Goal: Task Accomplishment & Management: Manage account settings

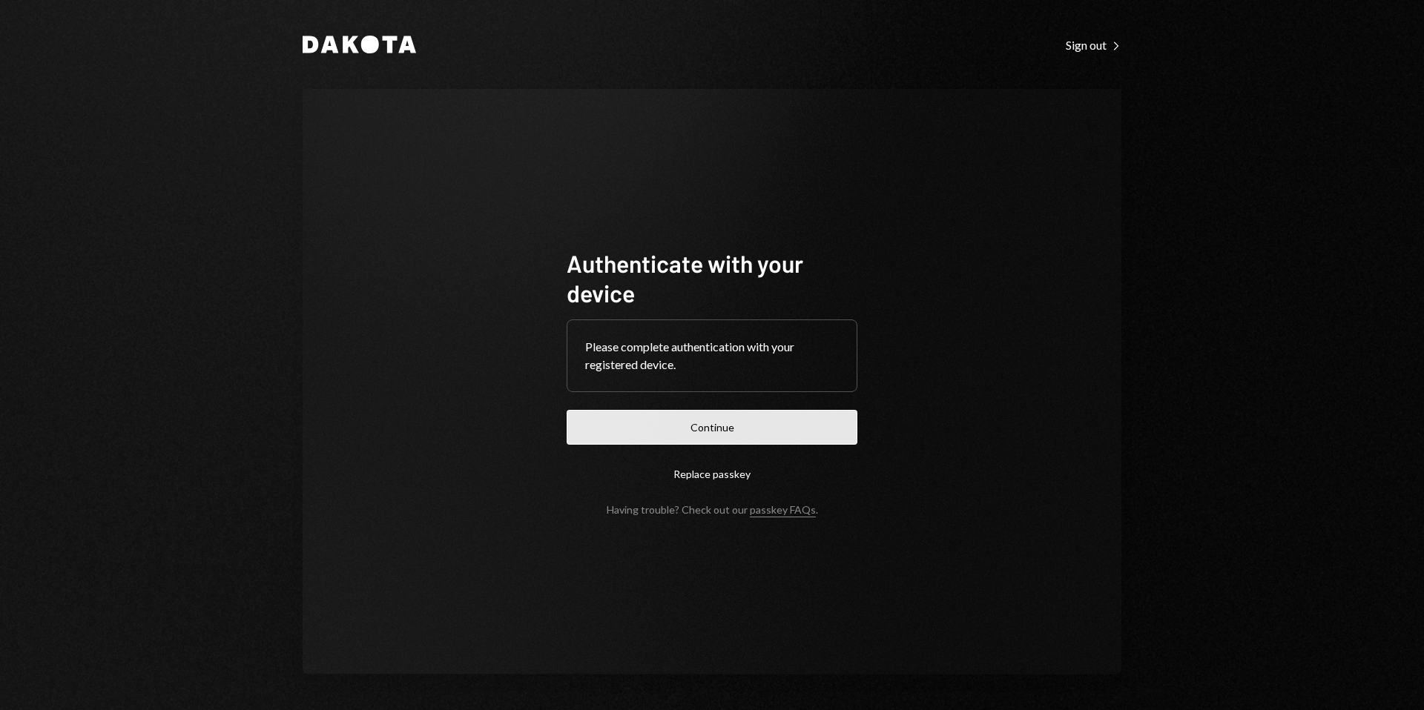
click at [784, 423] on button "Continue" at bounding box center [712, 427] width 291 height 35
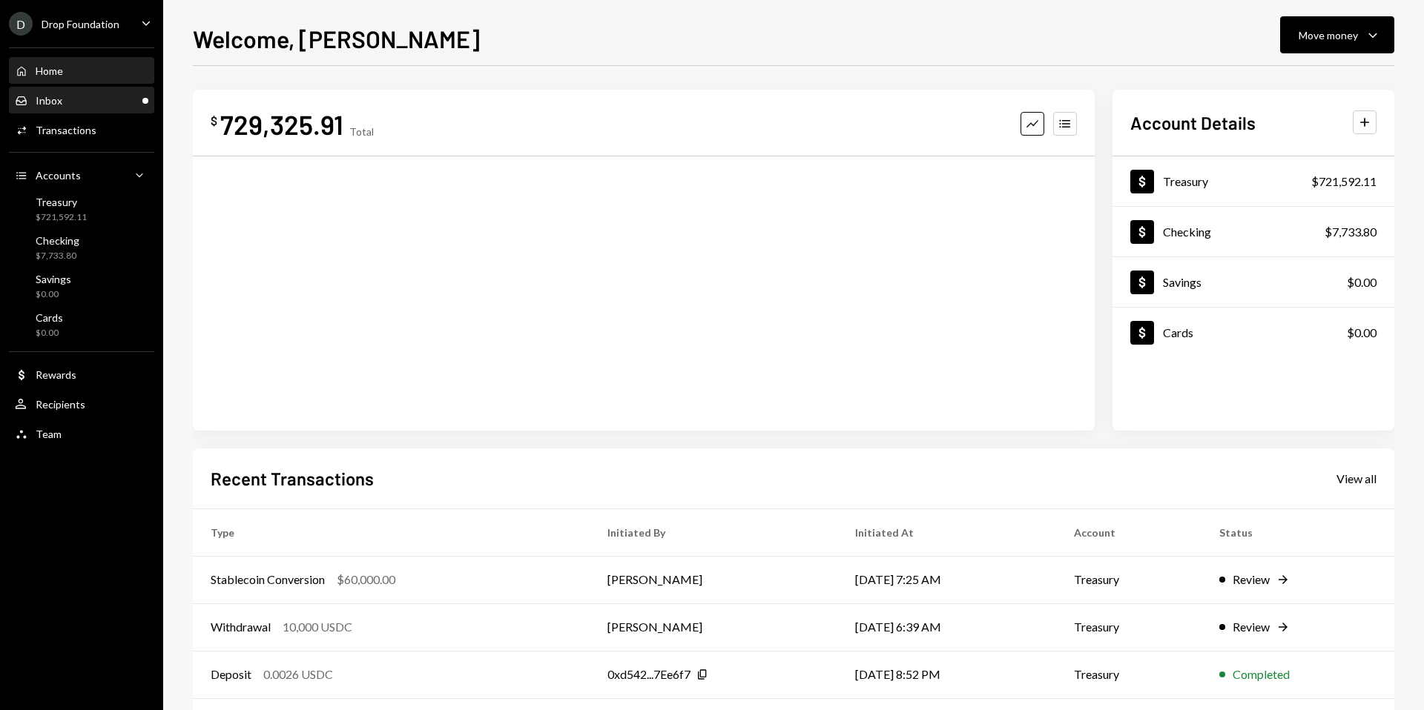
click at [110, 103] on div "Inbox Inbox" at bounding box center [81, 100] width 133 height 13
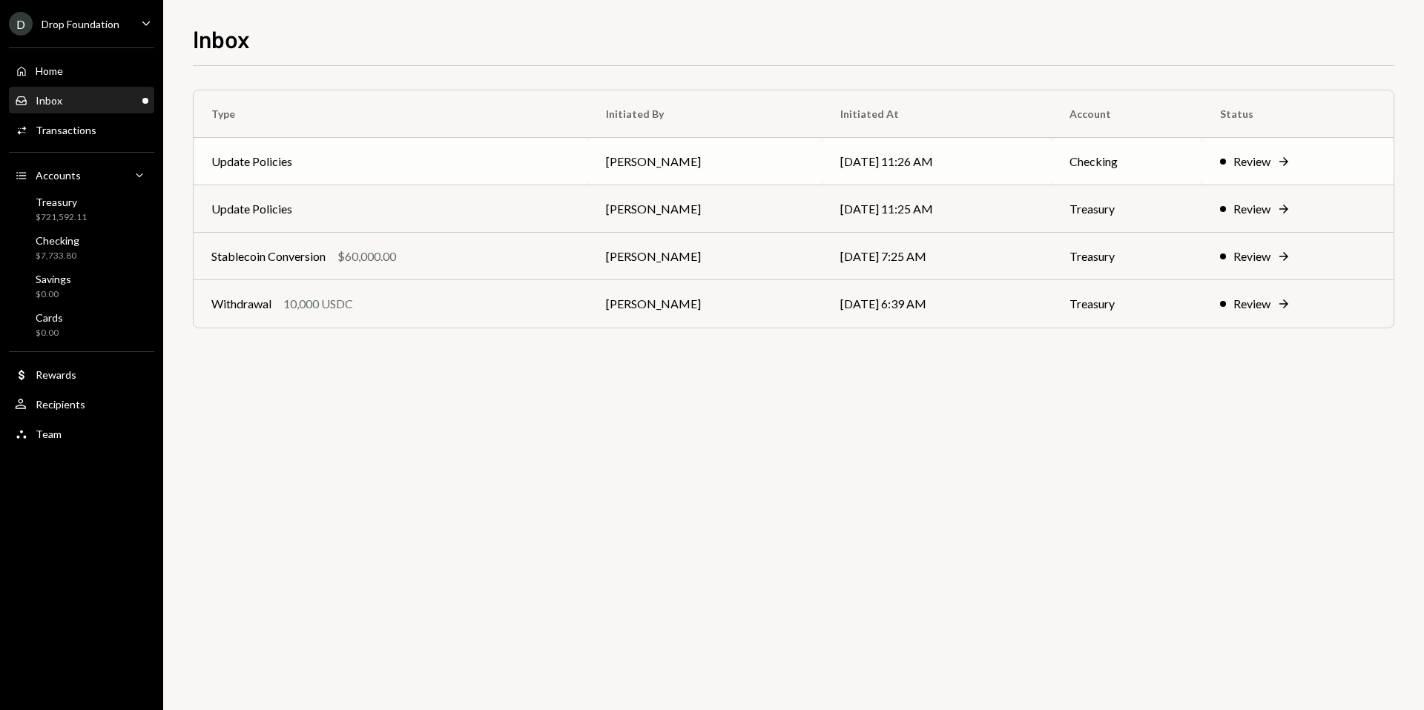
click at [1259, 156] on div "Review" at bounding box center [1251, 162] width 37 height 18
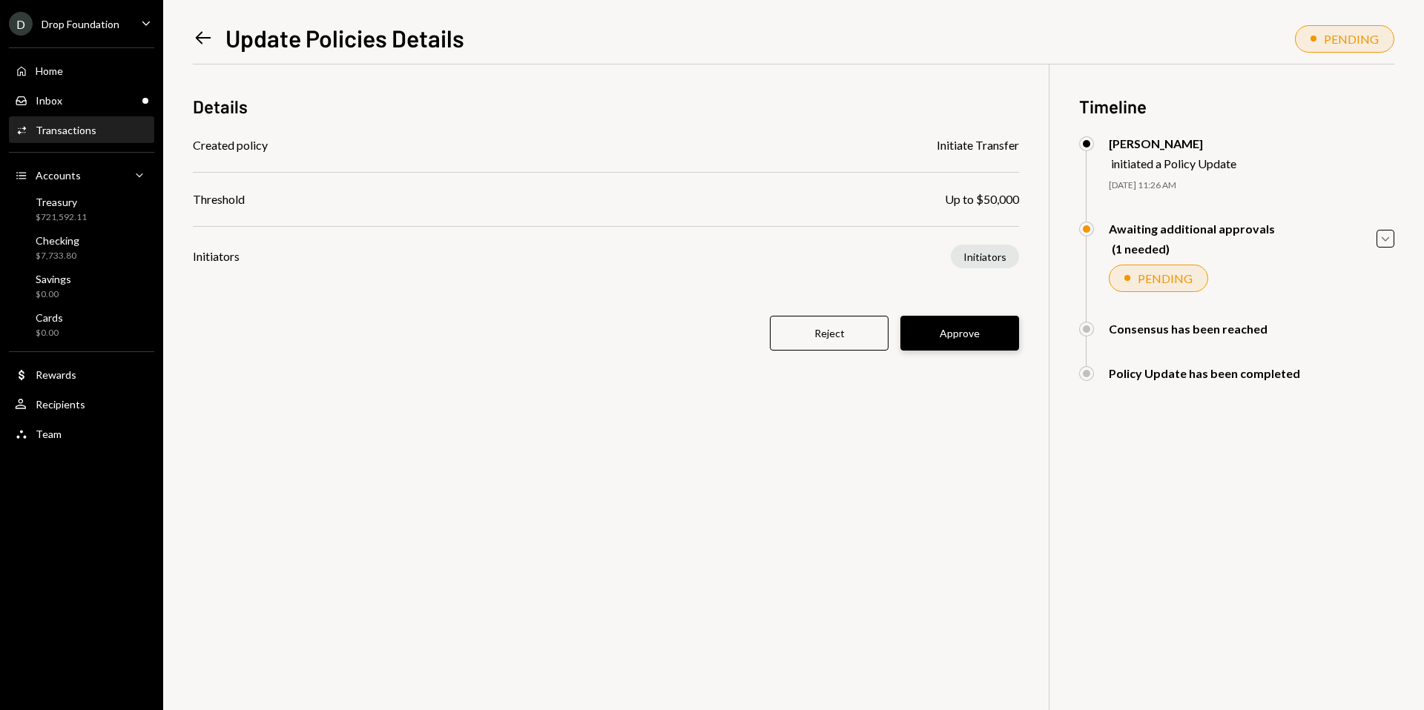
click at [974, 341] on button "Approve" at bounding box center [959, 333] width 119 height 35
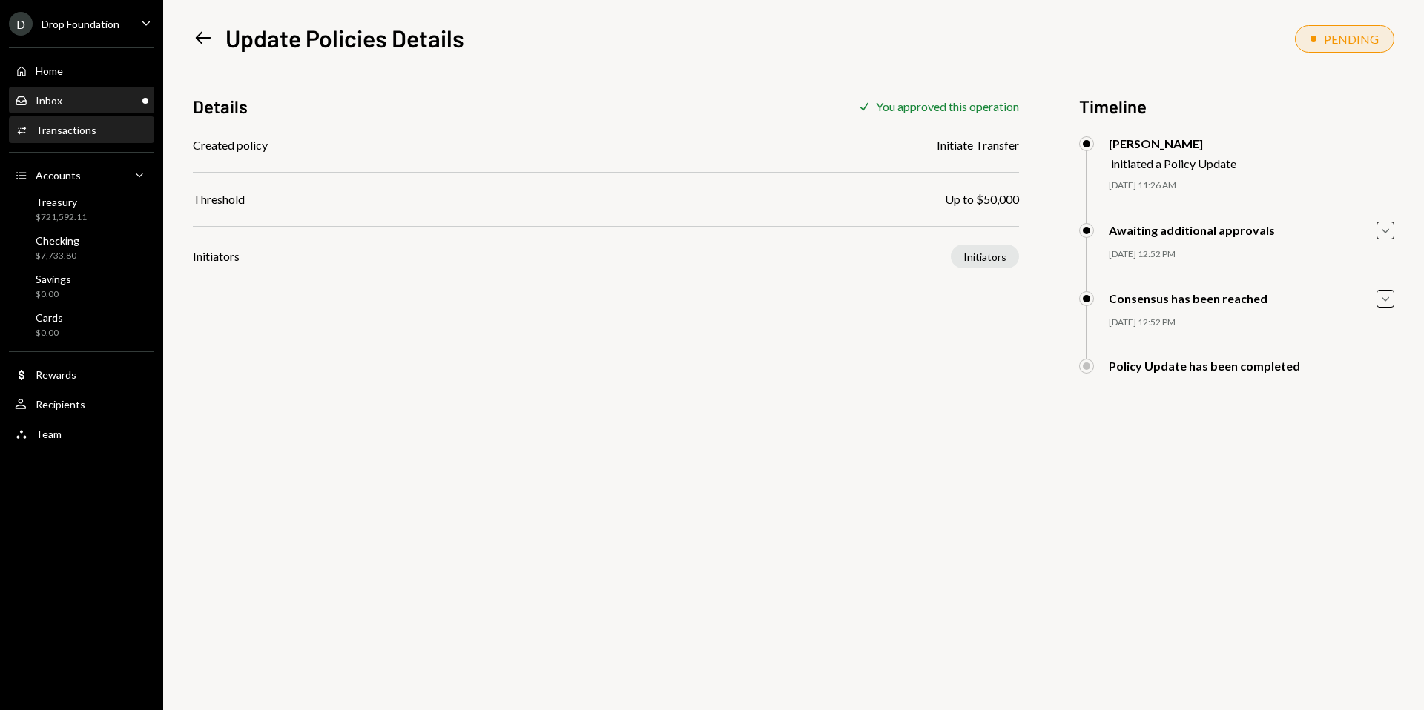
click at [147, 110] on div "Inbox Inbox" at bounding box center [81, 100] width 133 height 25
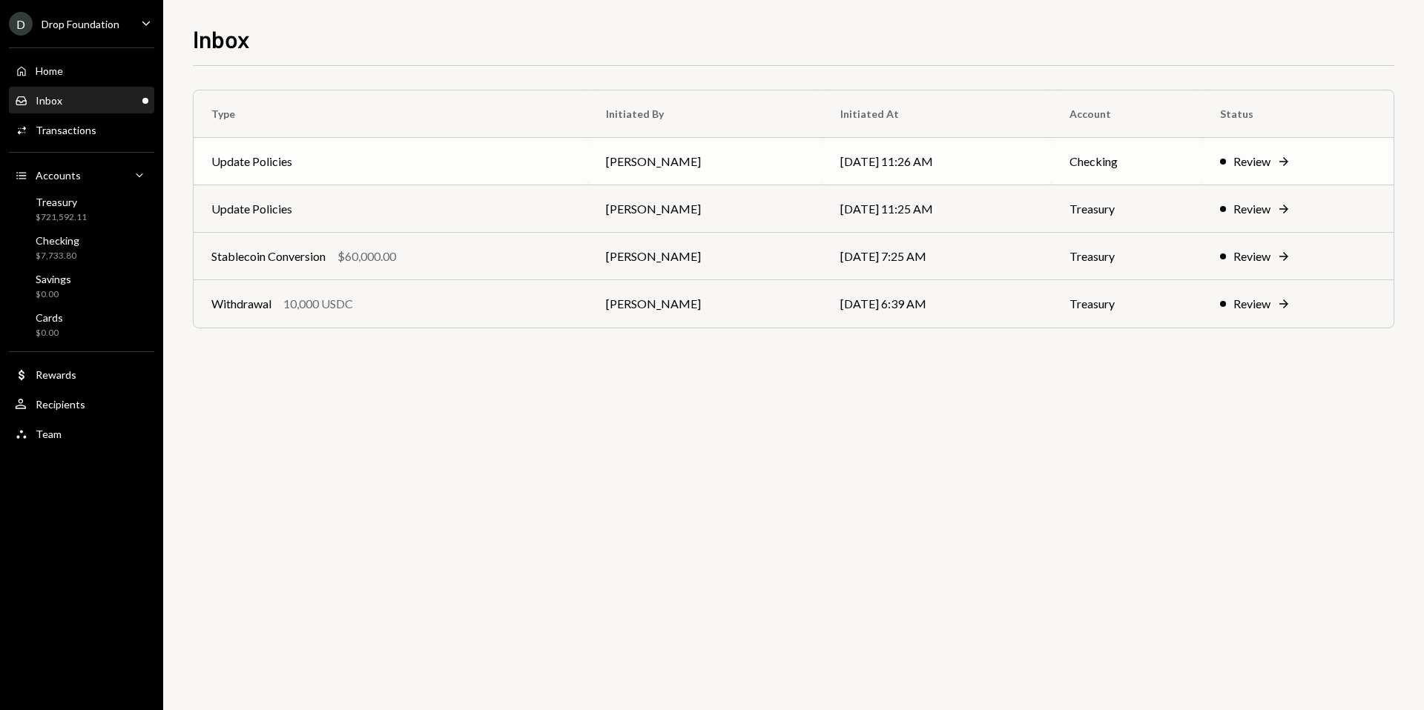
click at [1261, 161] on div "Review" at bounding box center [1251, 162] width 37 height 18
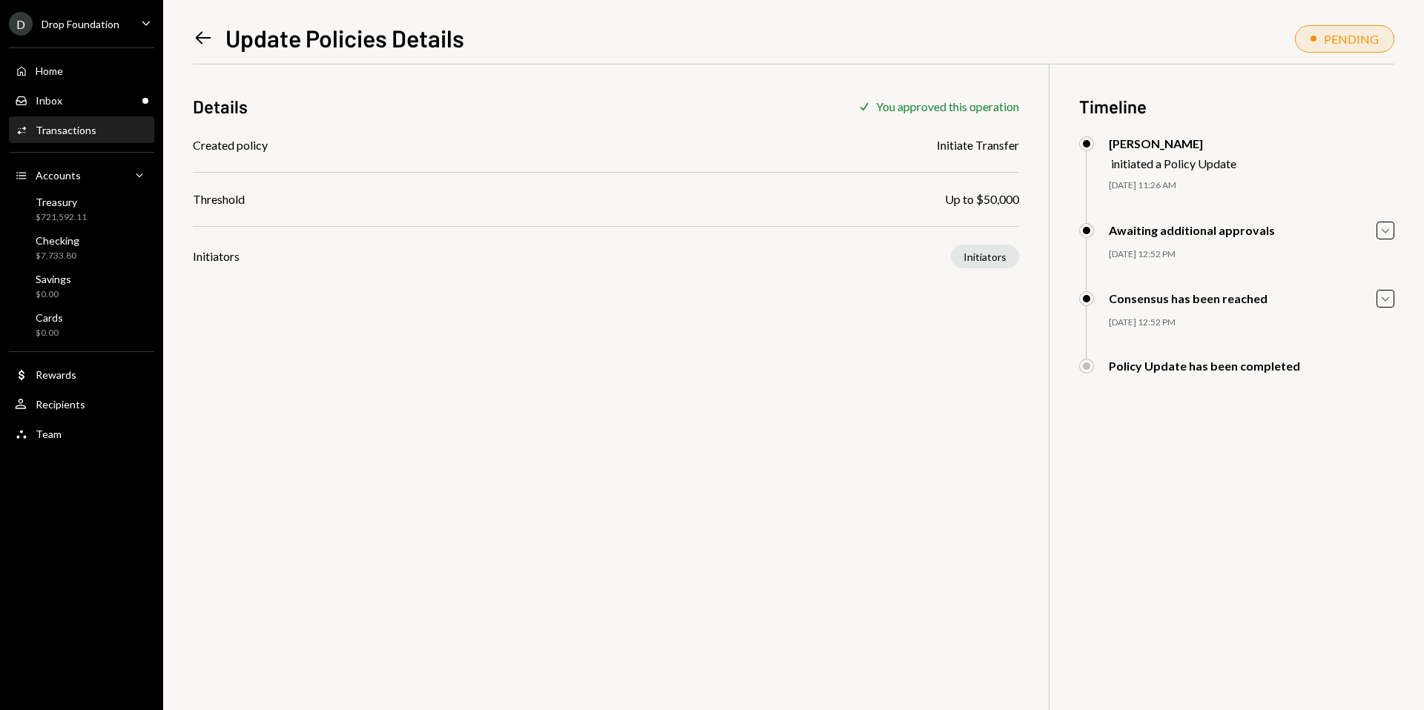
click at [96, 134] on div "Activities Transactions" at bounding box center [81, 130] width 133 height 13
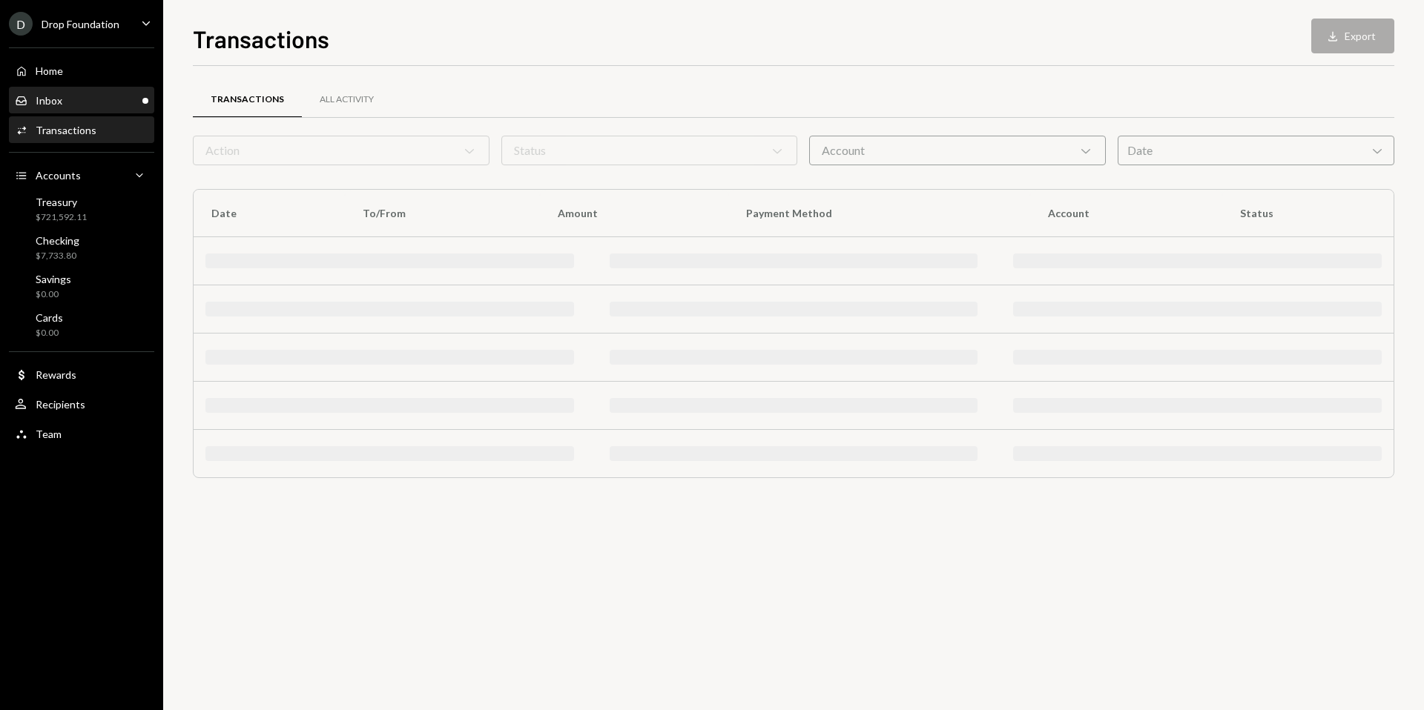
click at [142, 109] on div "Inbox Inbox" at bounding box center [81, 100] width 133 height 25
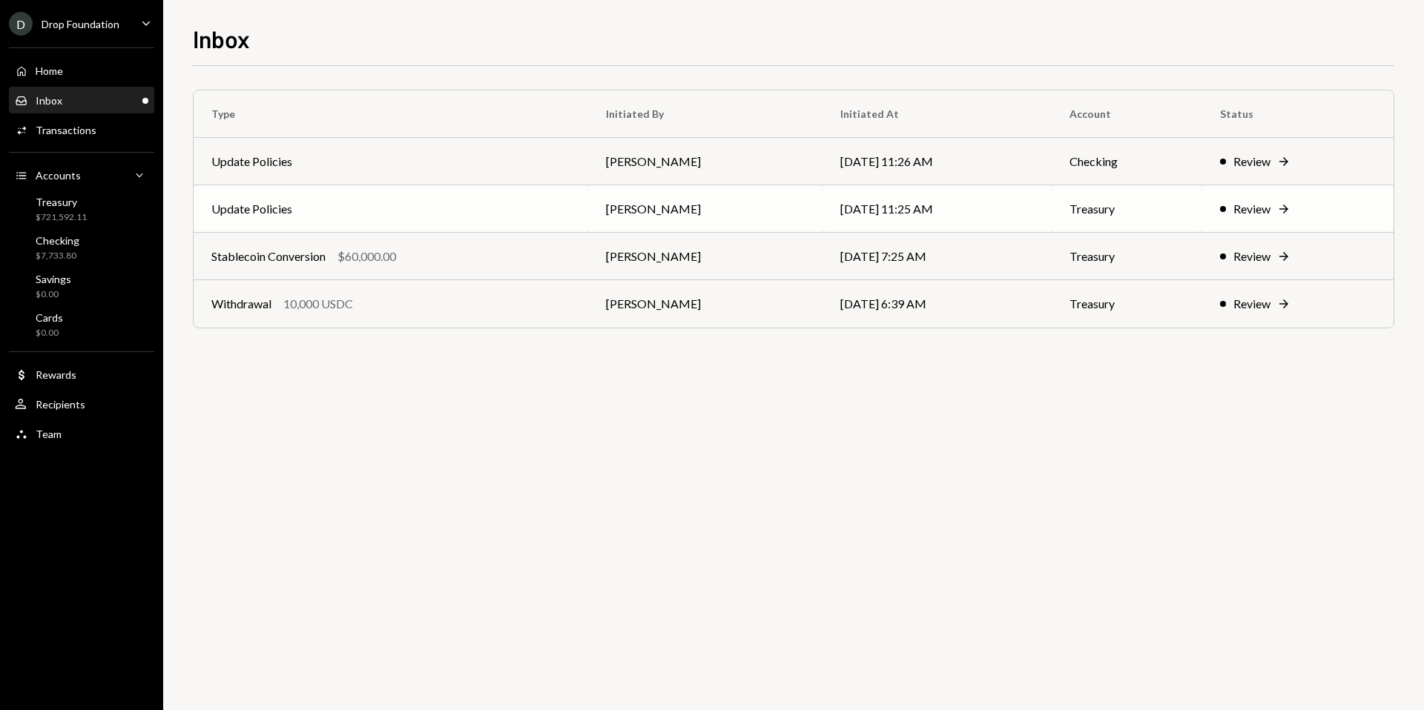
click at [1193, 198] on td "Treasury" at bounding box center [1127, 208] width 150 height 47
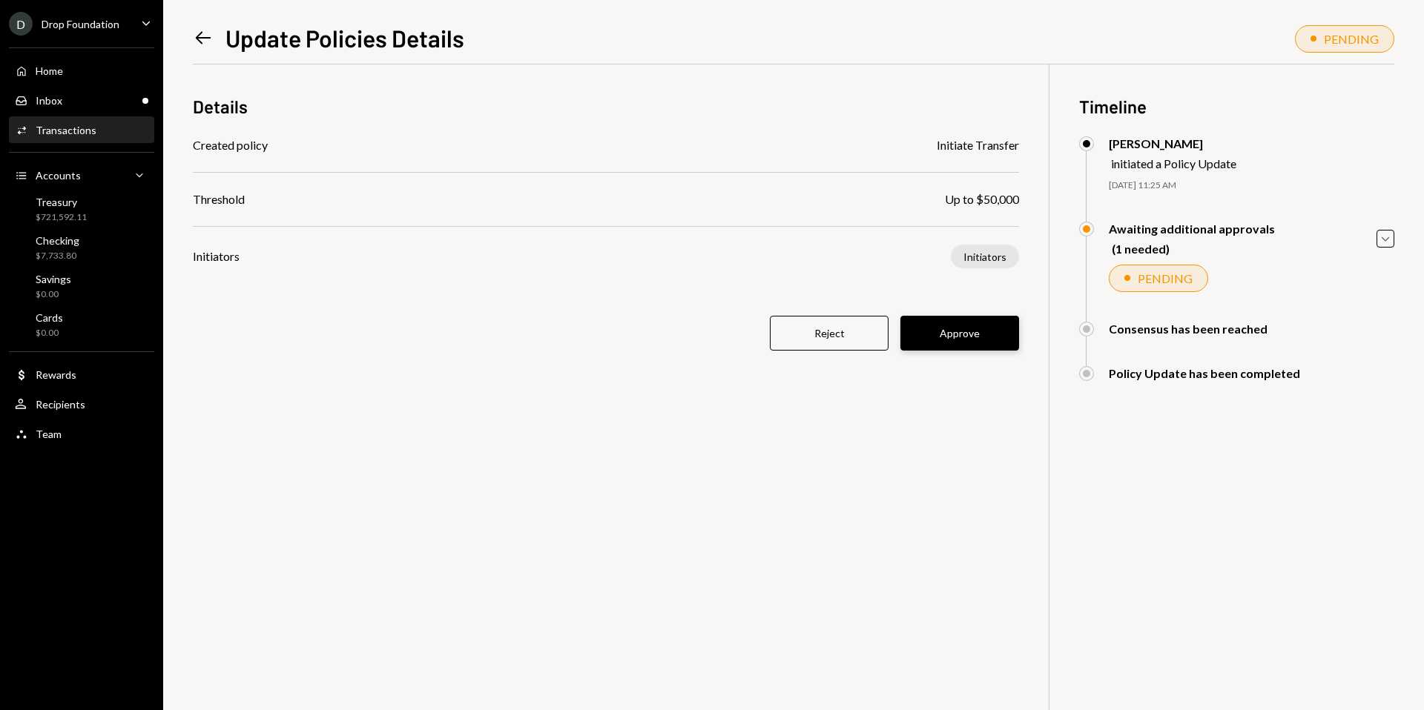
click at [974, 331] on button "Approve" at bounding box center [959, 333] width 119 height 35
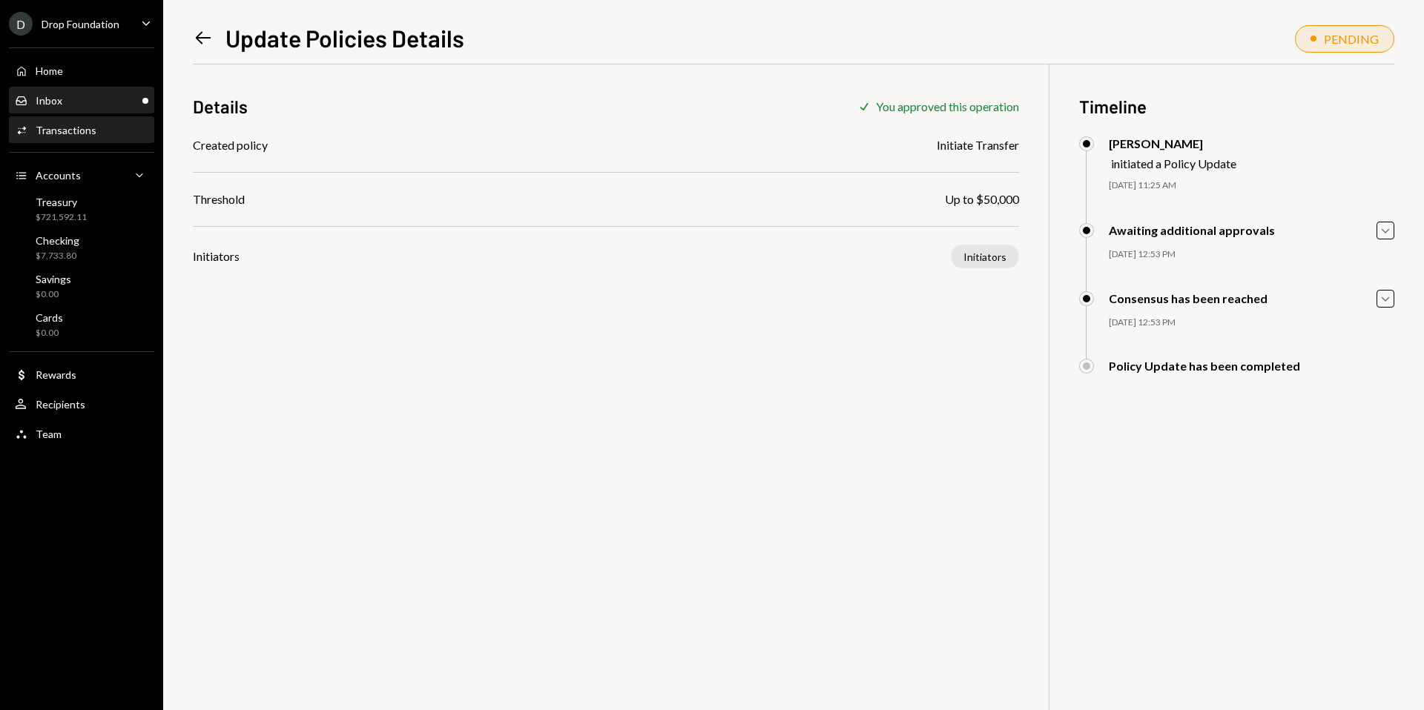
click at [119, 103] on div "Inbox Inbox" at bounding box center [81, 100] width 133 height 13
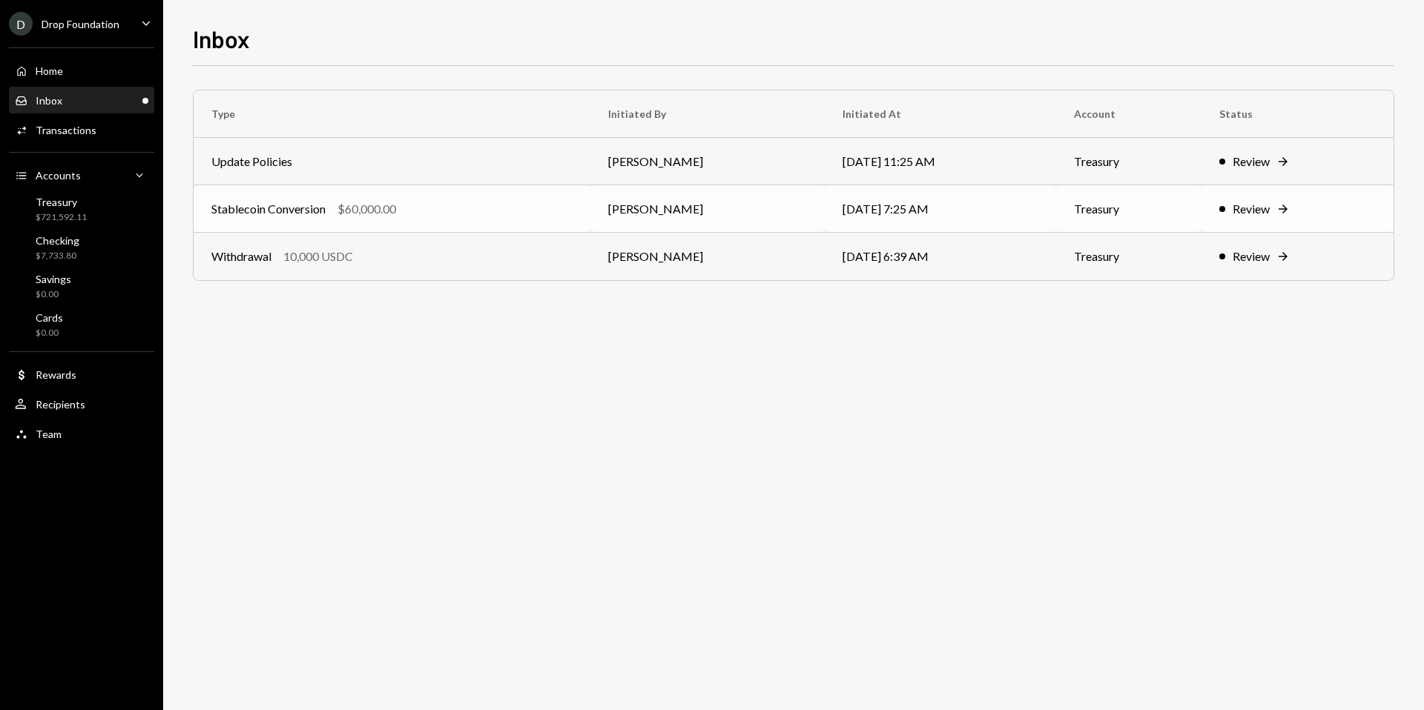
click at [1279, 213] on icon "Right Arrow" at bounding box center [1283, 209] width 15 height 15
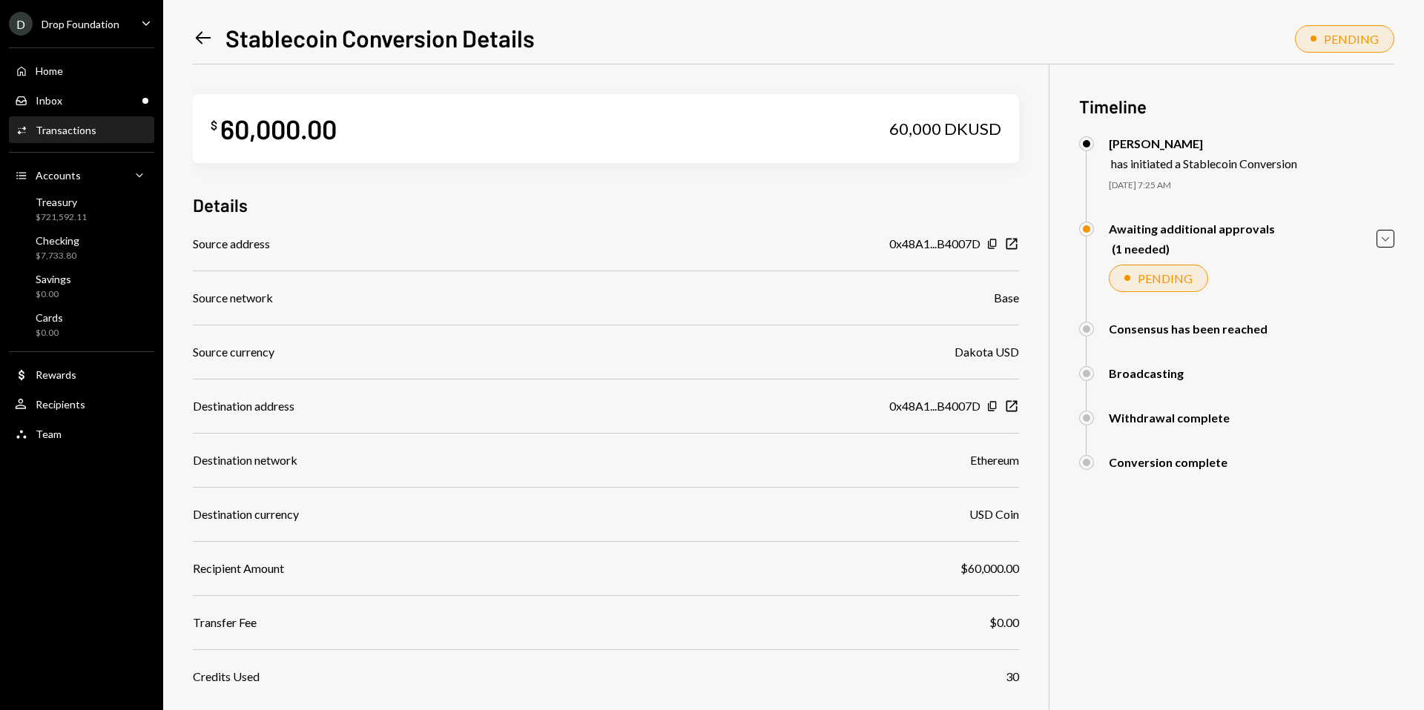
scroll to position [105, 0]
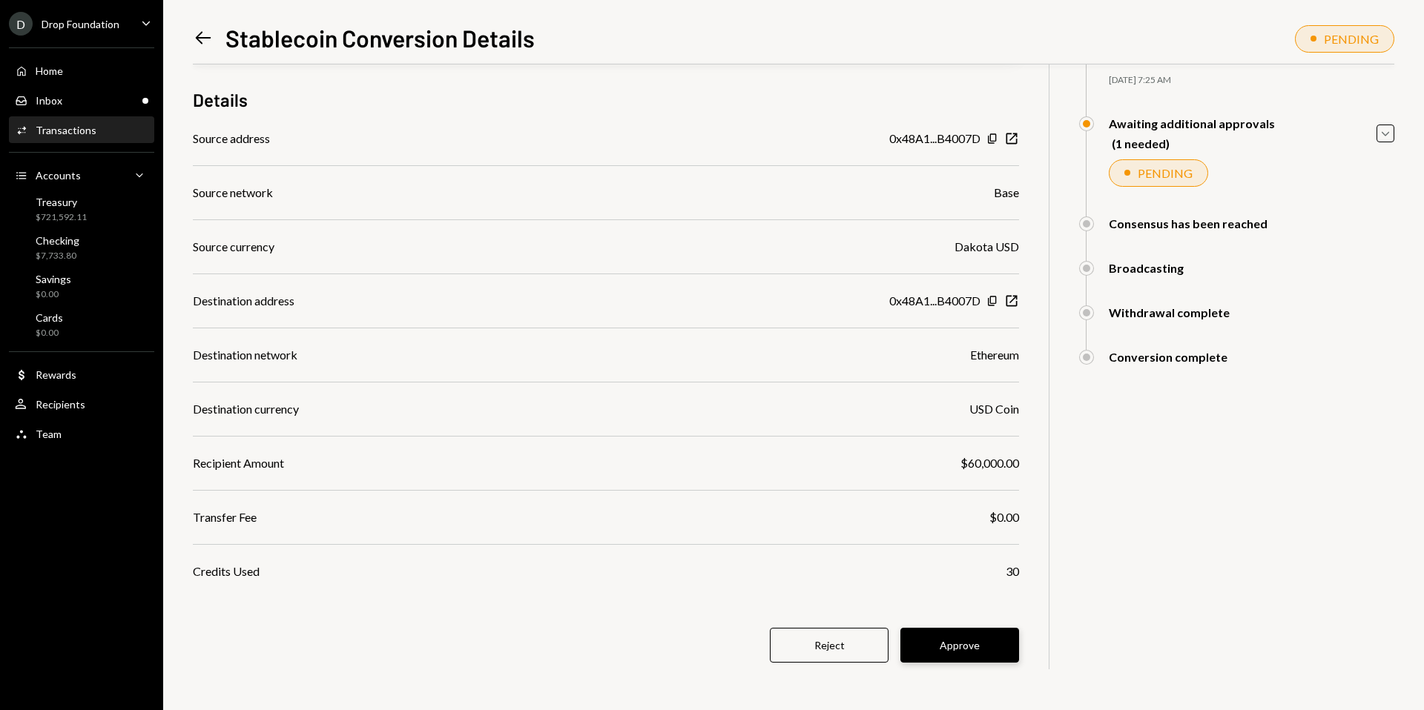
click at [960, 633] on button "Approve" at bounding box center [959, 645] width 119 height 35
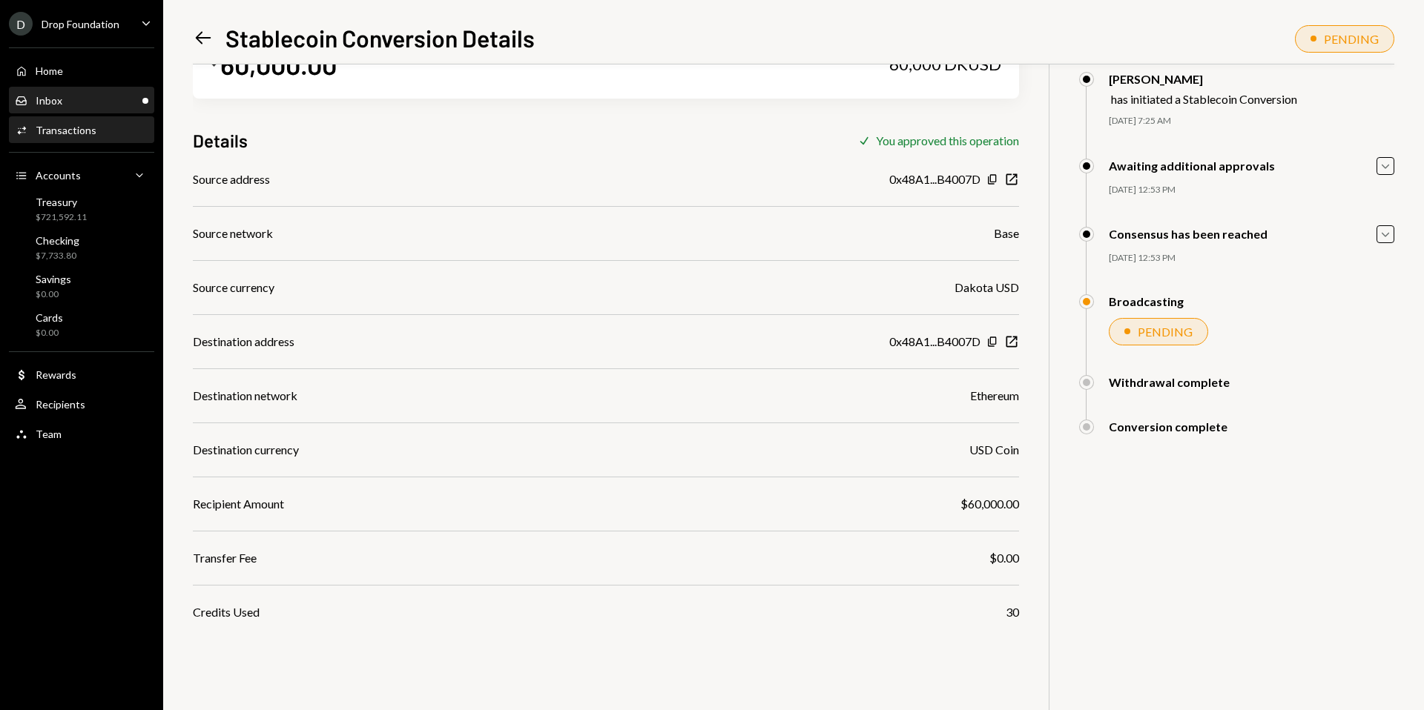
click at [125, 109] on div "Inbox Inbox" at bounding box center [81, 100] width 133 height 25
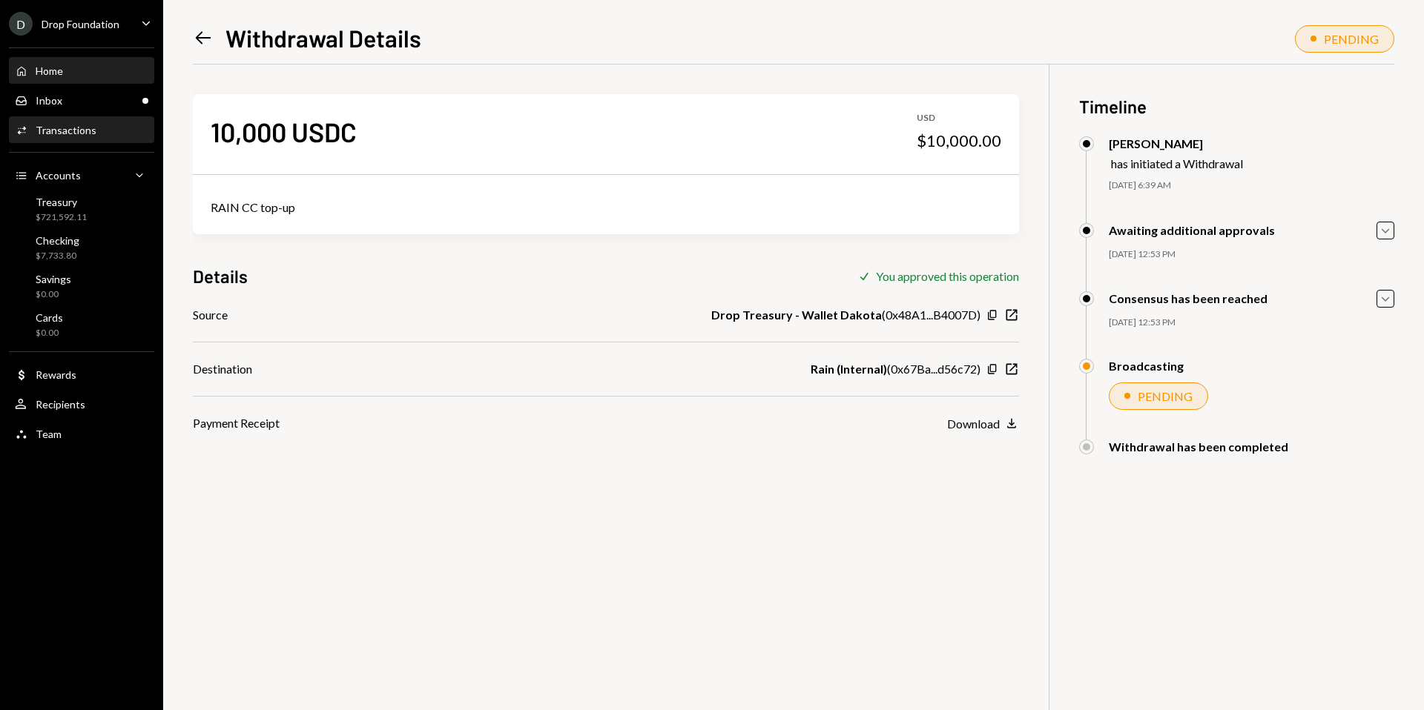
click at [90, 76] on div "Home Home" at bounding box center [81, 71] width 133 height 13
